Goal: Navigation & Orientation: Find specific page/section

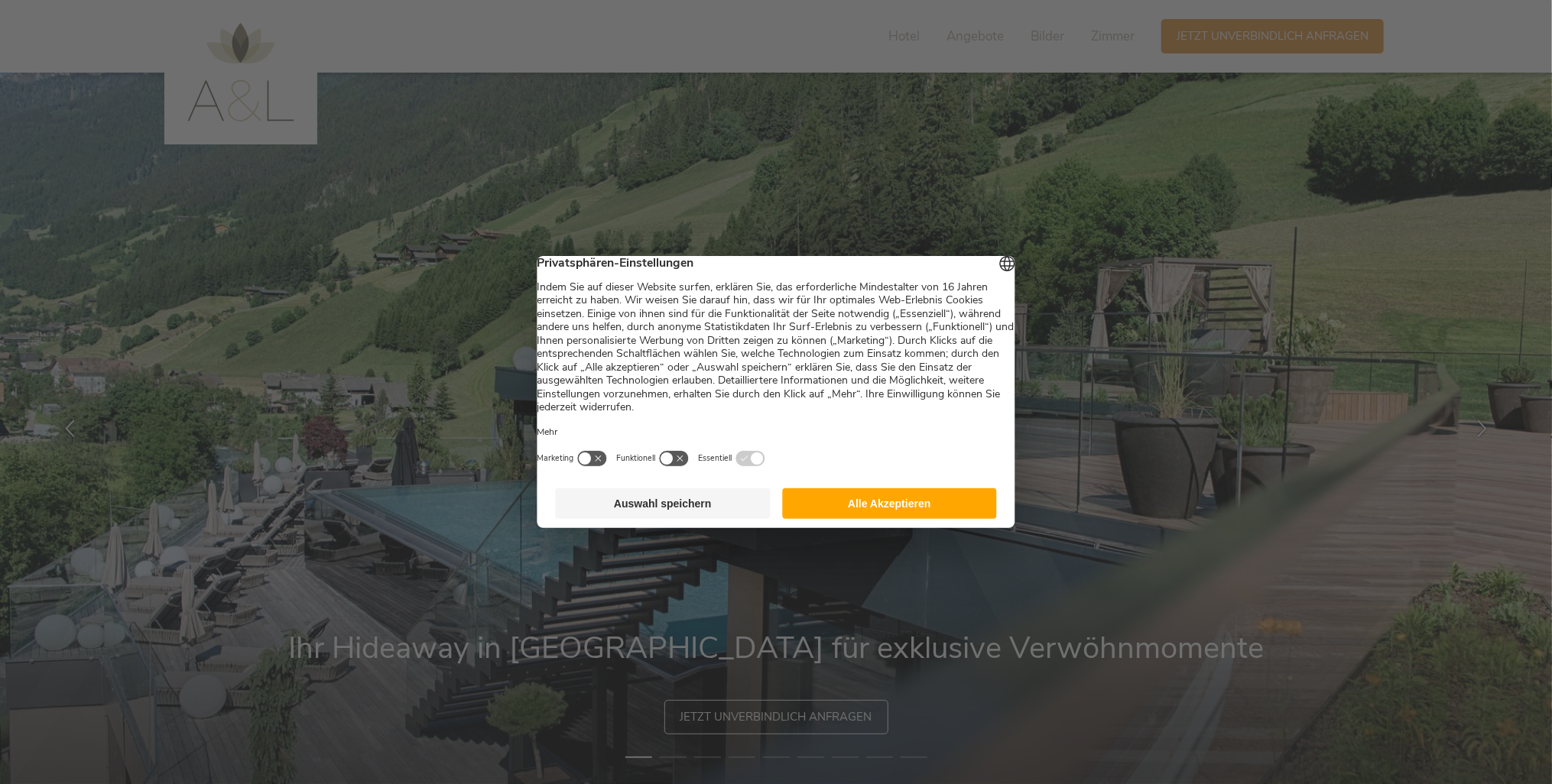
click at [899, 516] on button "Alle Akzeptieren" at bounding box center [889, 504] width 214 height 30
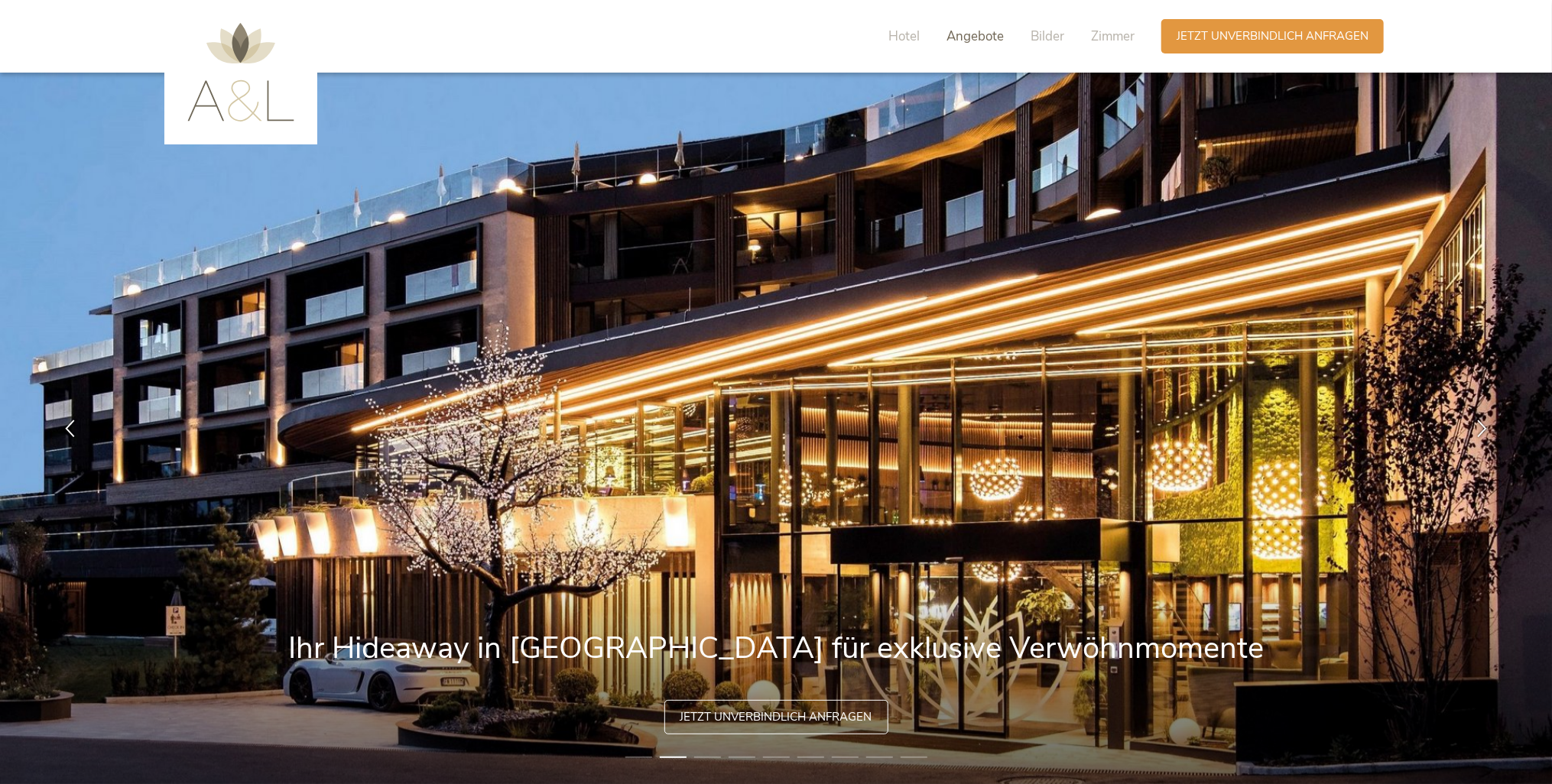
click at [988, 36] on span "Angebote" at bounding box center [974, 36] width 57 height 18
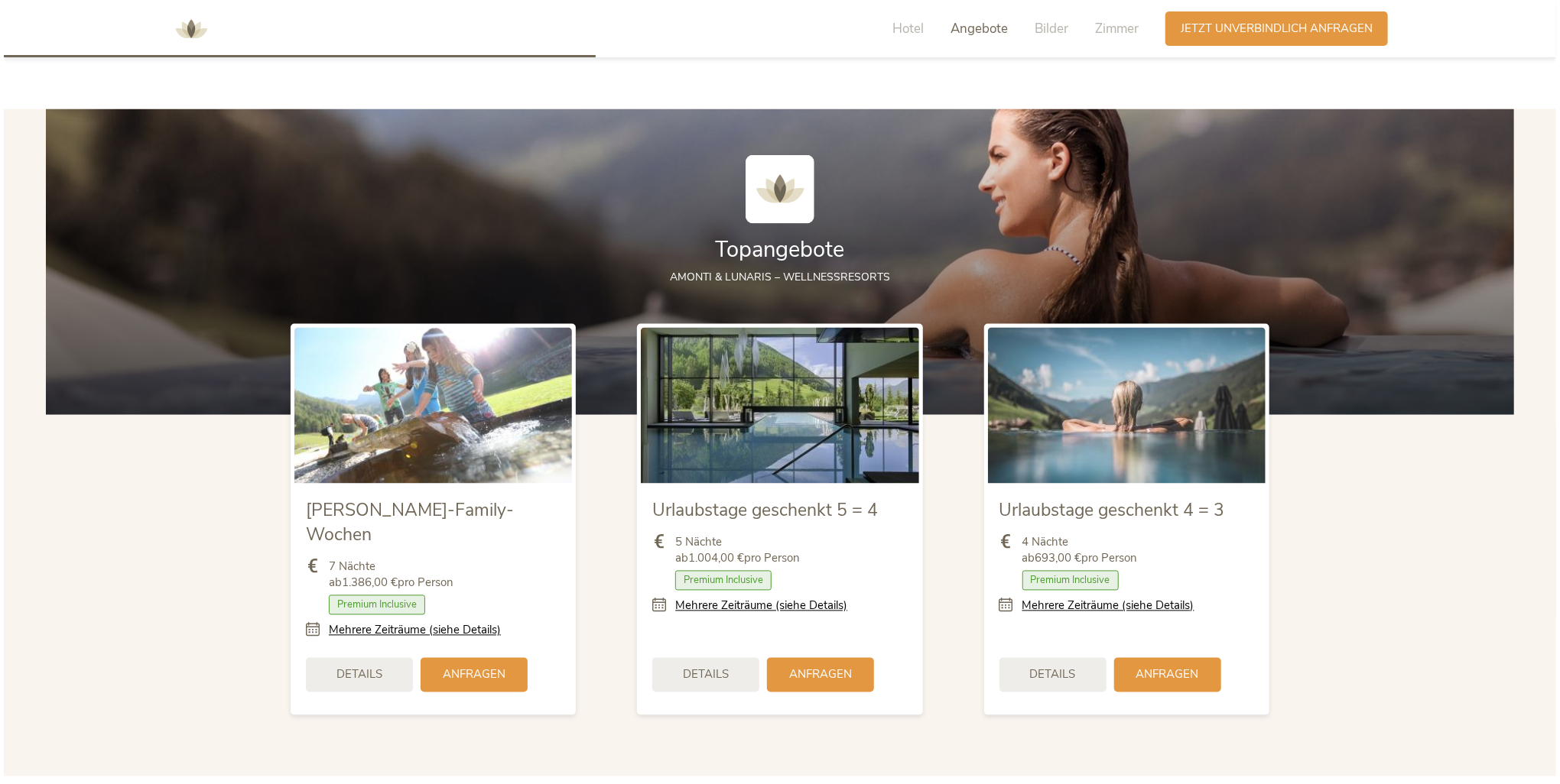
scroll to position [1745, 0]
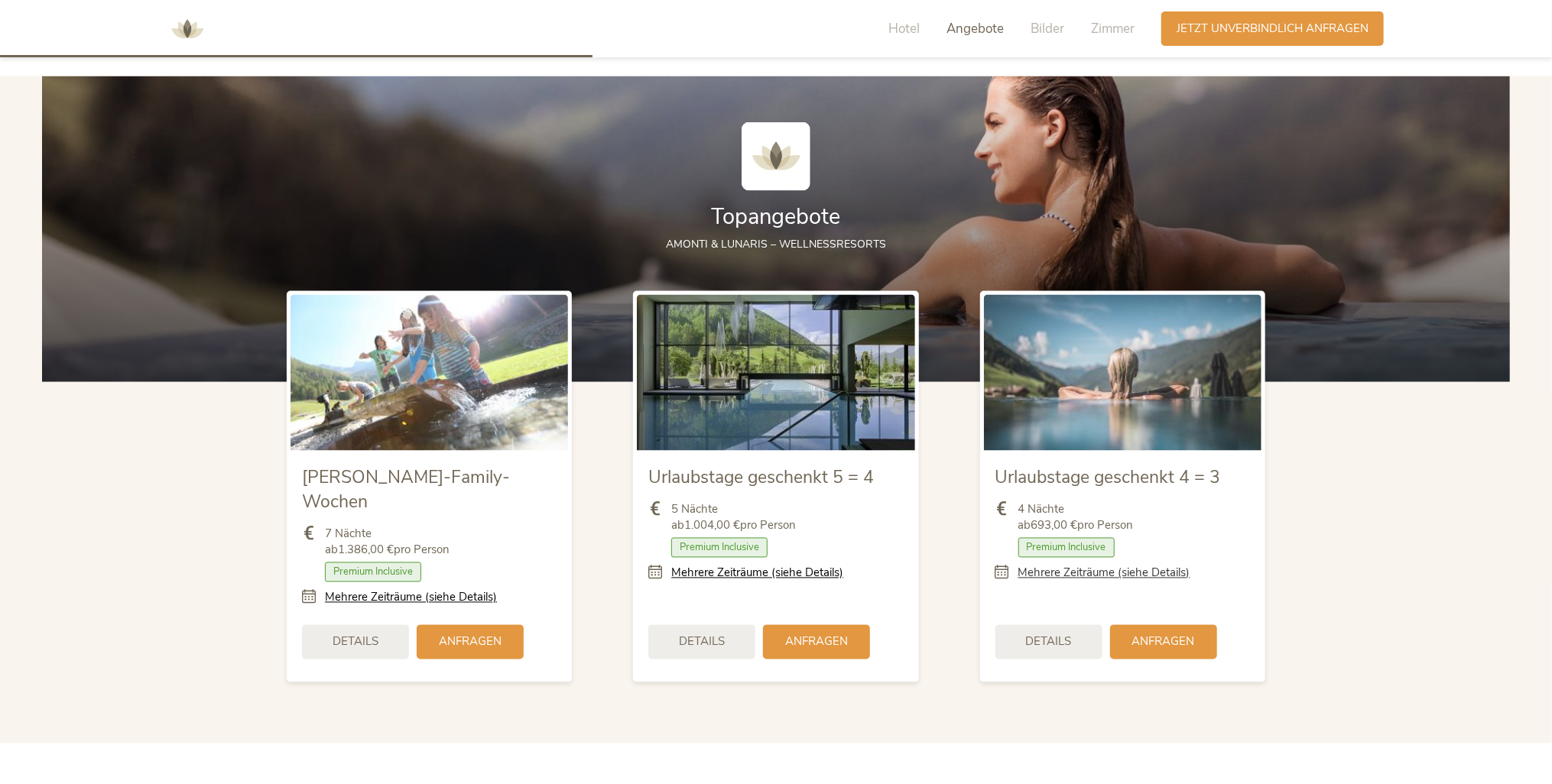
click at [1082, 574] on link "Mehrere Zeiträume (siehe Details)" at bounding box center [1103, 574] width 172 height 16
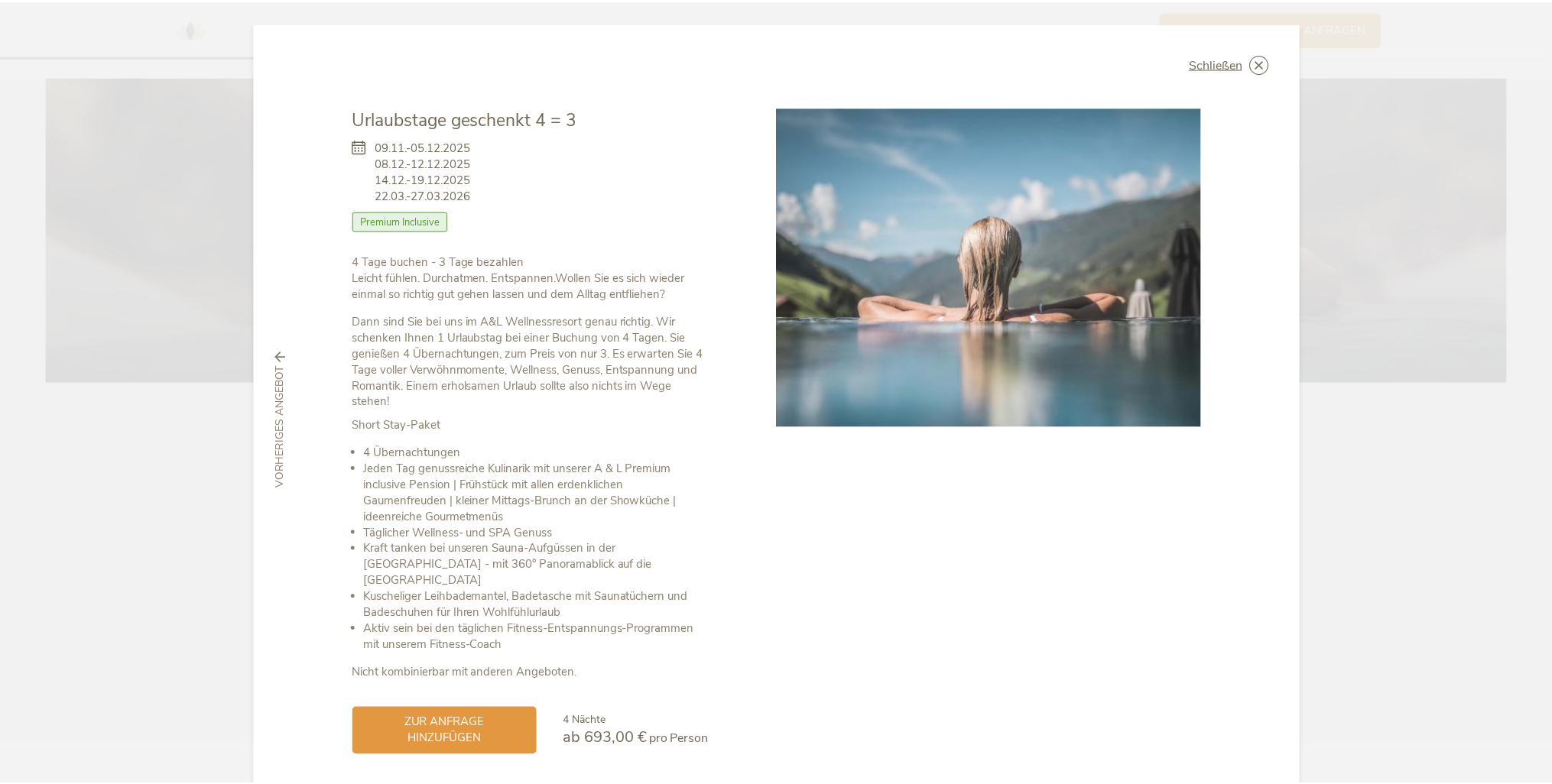
scroll to position [38, 0]
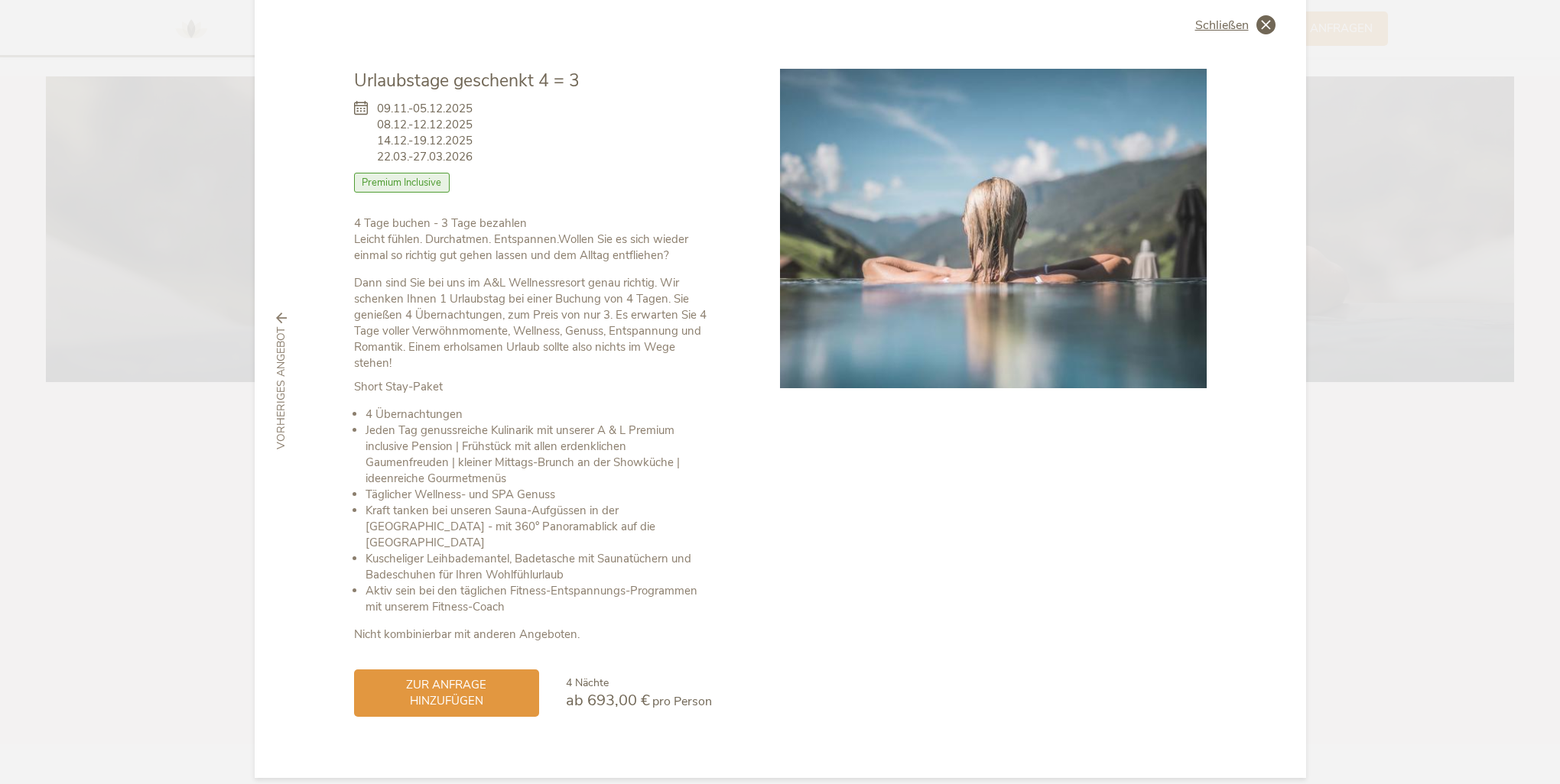
click at [1259, 24] on icon at bounding box center [1265, 24] width 19 height 19
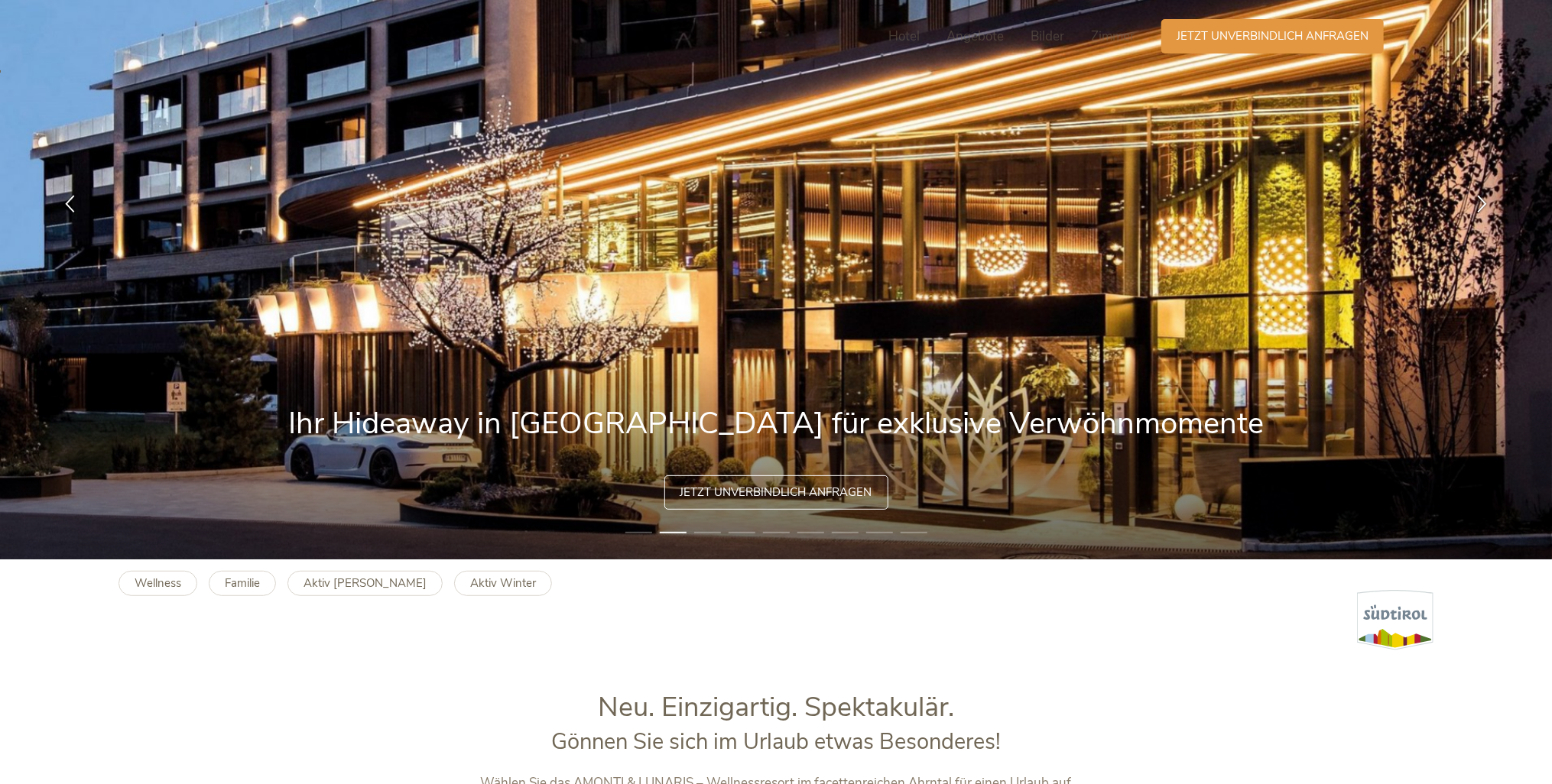
scroll to position [0, 0]
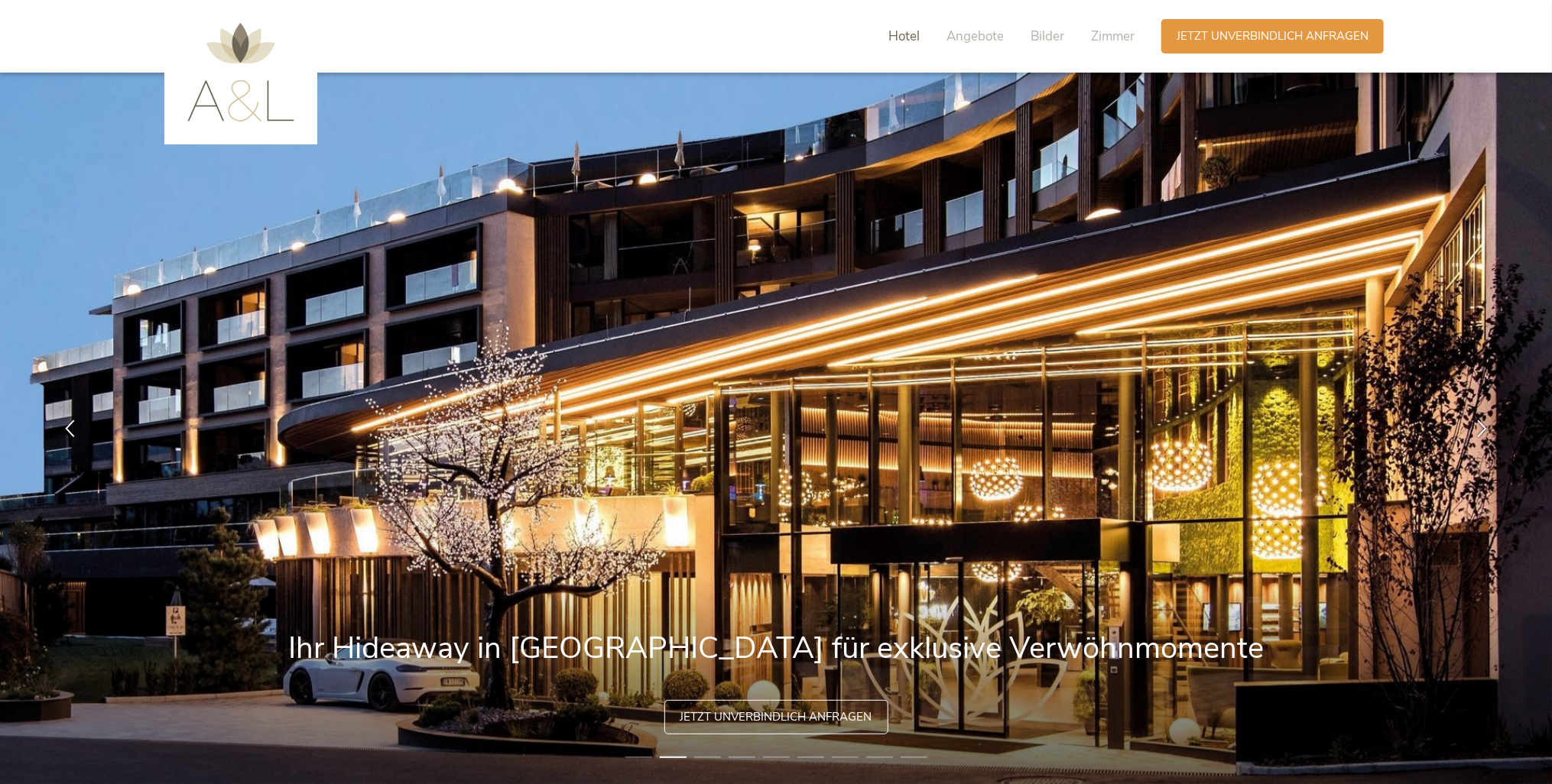
click at [912, 35] on span "Hotel" at bounding box center [903, 36] width 31 height 18
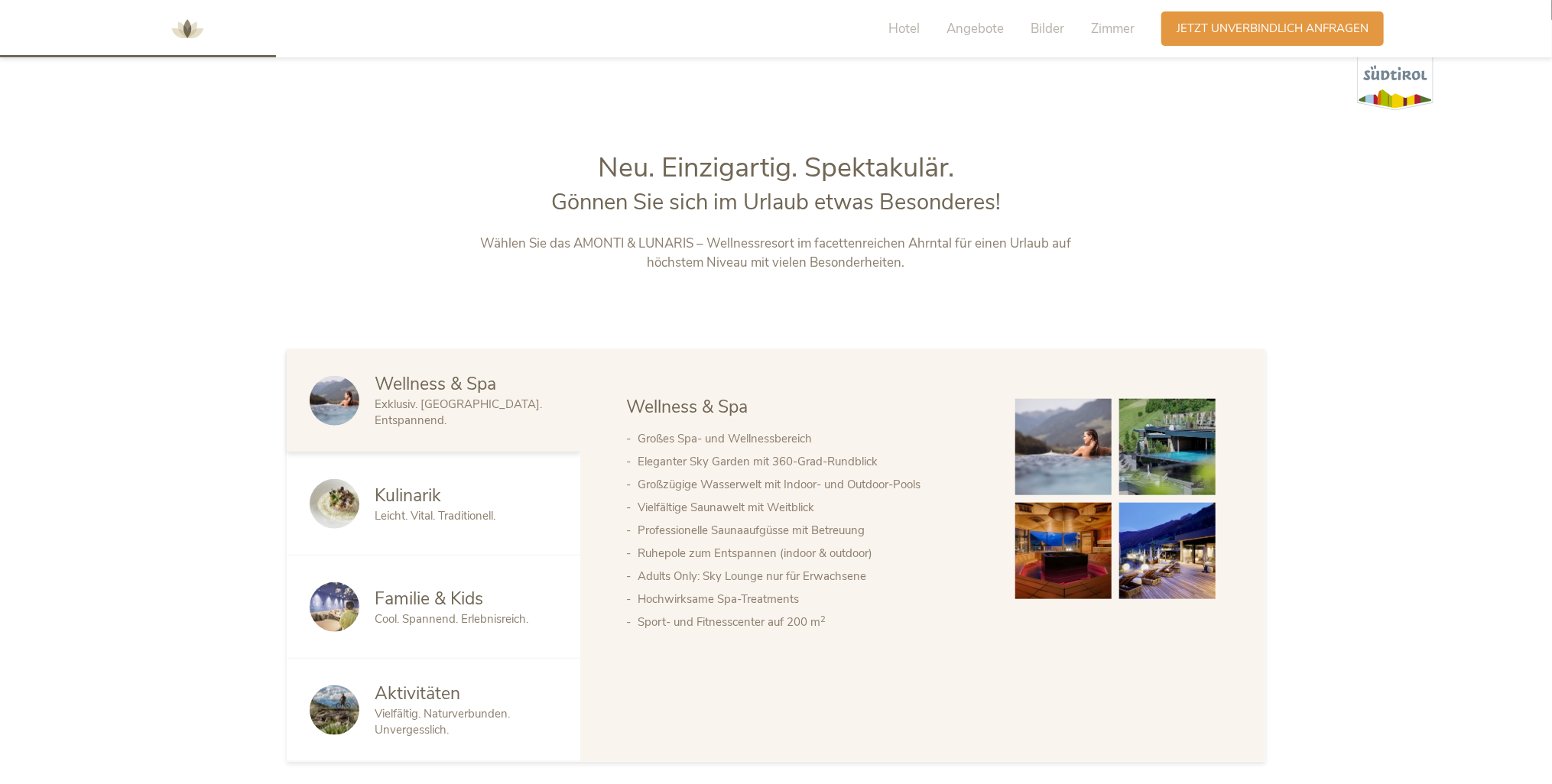
scroll to position [837, 0]
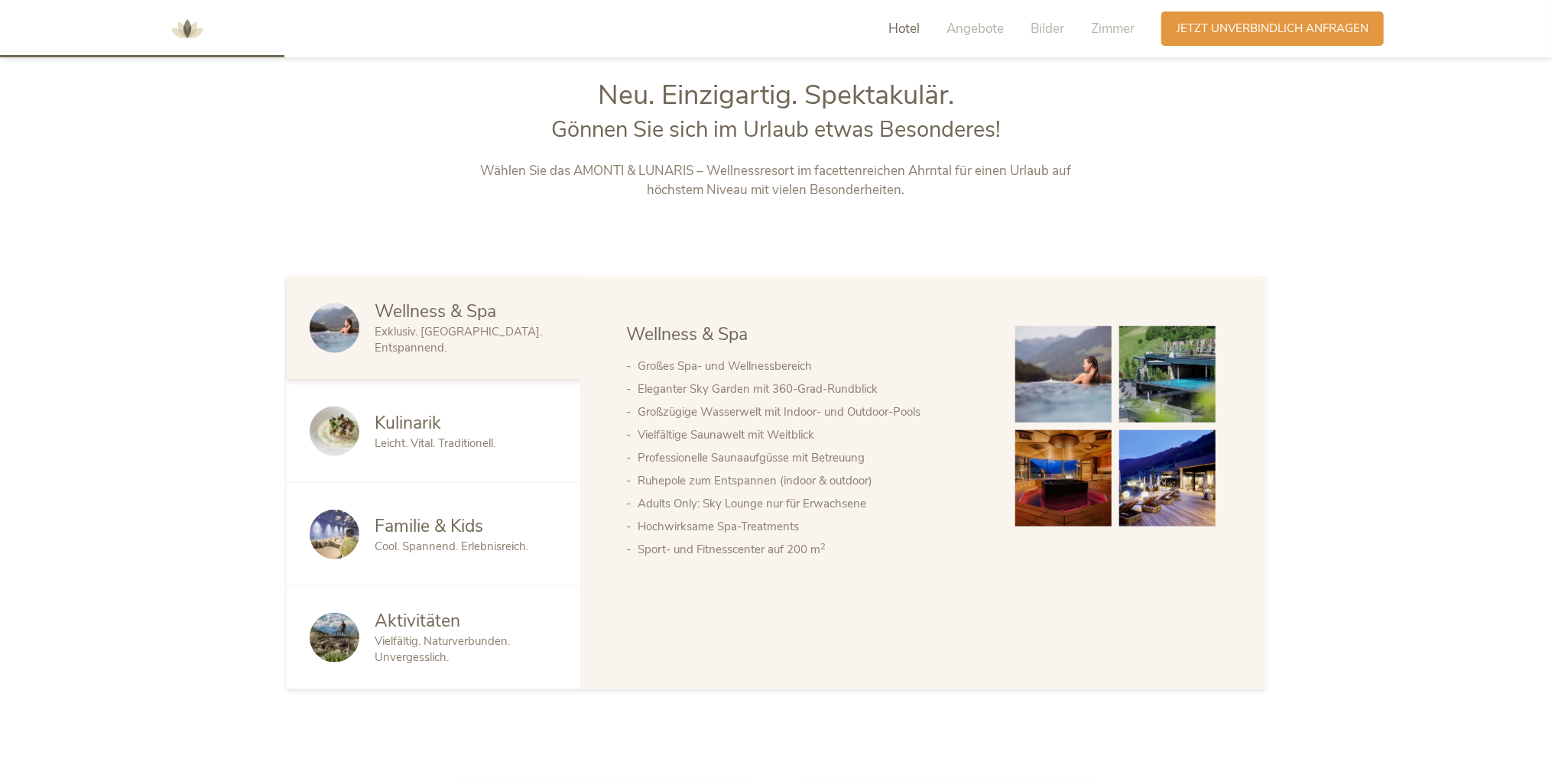
click at [388, 632] on span "Aktivitäten" at bounding box center [417, 621] width 85 height 24
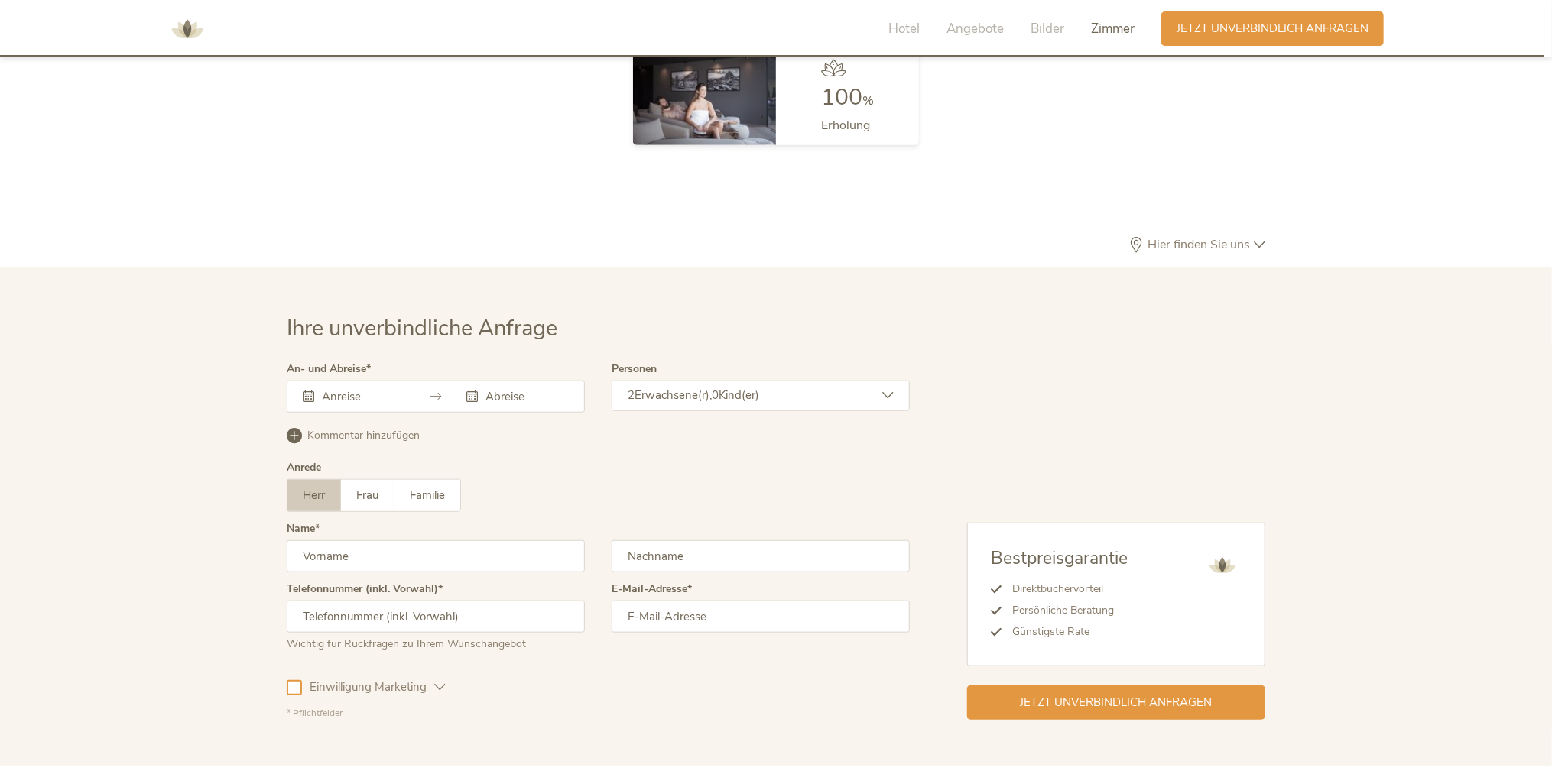
scroll to position [4572, 0]
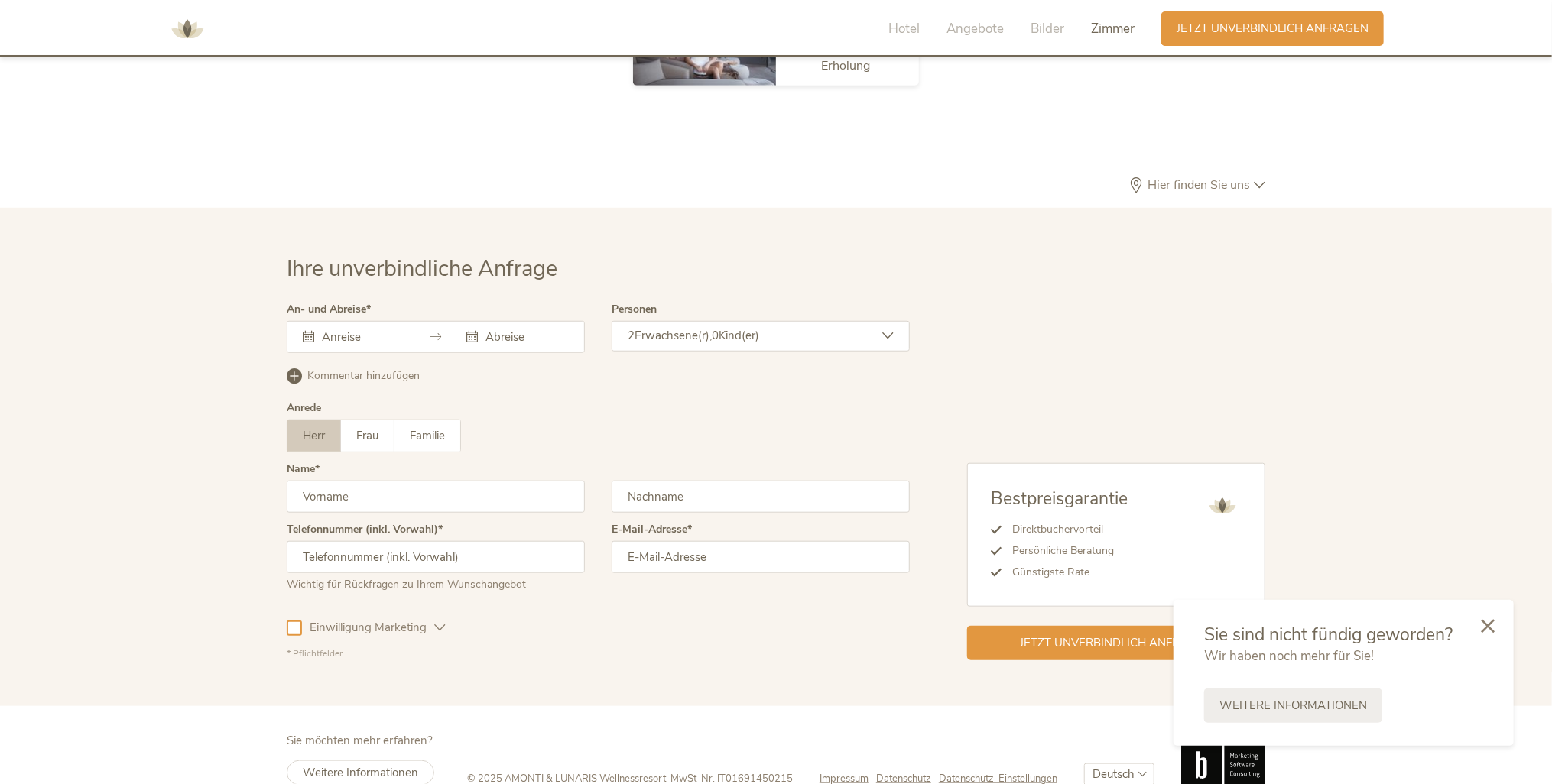
click at [1195, 179] on span "Hier finden Sie uns" at bounding box center [1199, 185] width 110 height 12
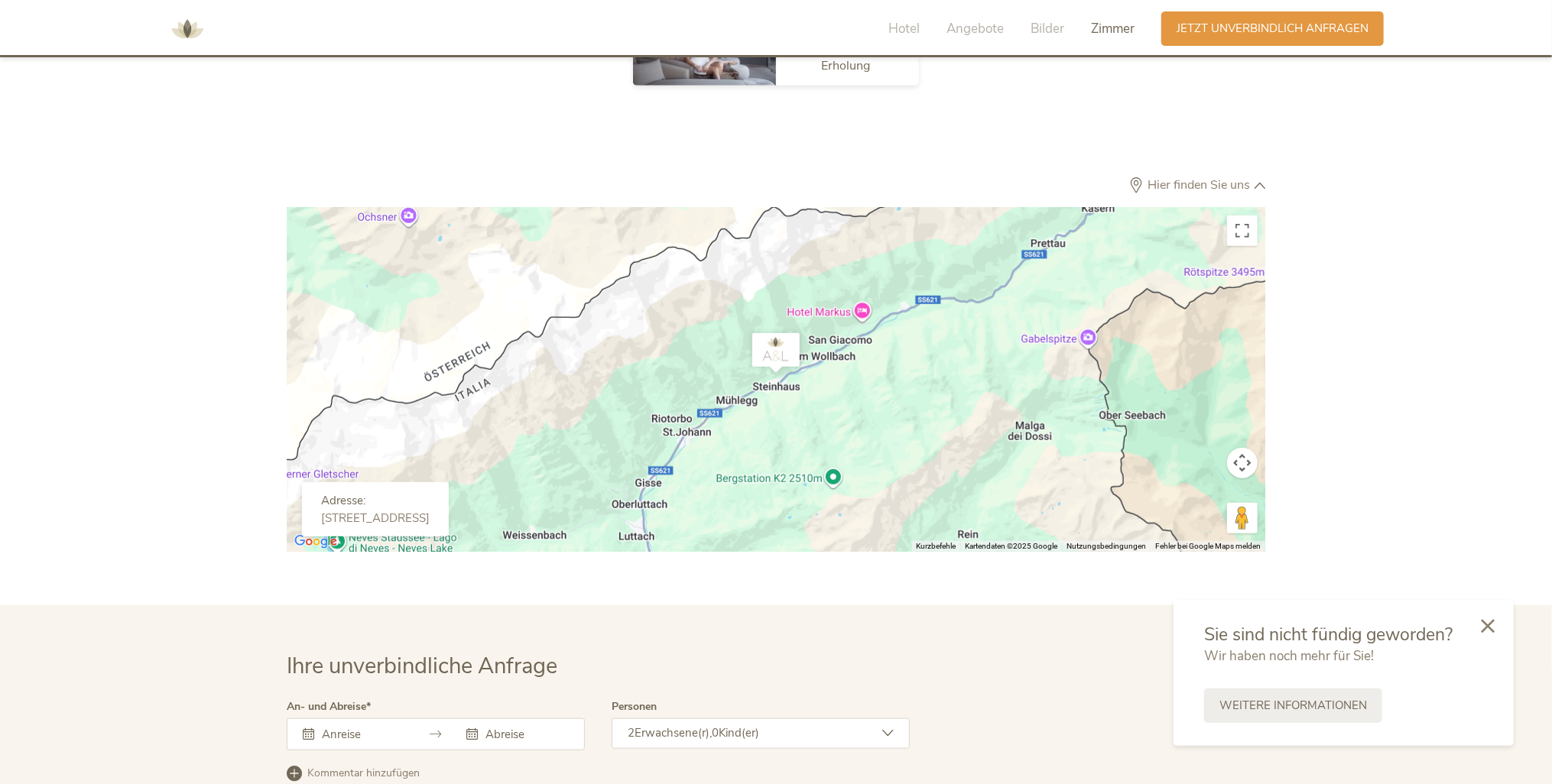
click at [794, 366] on div at bounding box center [776, 380] width 979 height 344
click at [783, 338] on img "AMONTI & LUNARIS Wellnessresort" at bounding box center [776, 353] width 61 height 53
click at [771, 327] on img "AMONTI & LUNARIS Wellnessresort" at bounding box center [776, 353] width 61 height 53
click at [1486, 622] on icon at bounding box center [1487, 624] width 13 height 13
